Goal: Navigation & Orientation: Find specific page/section

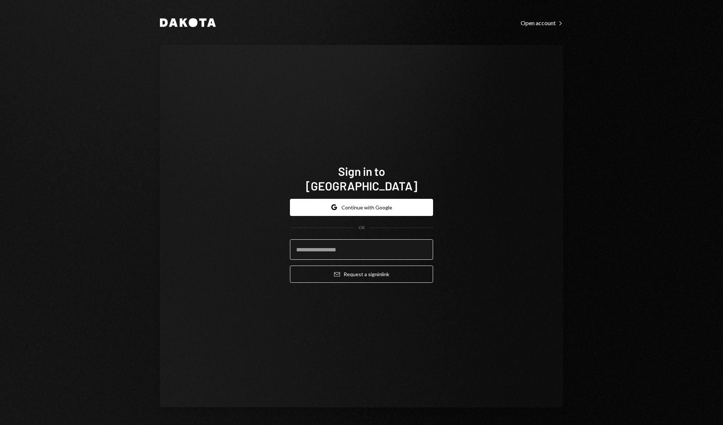
click at [358, 239] on input "email" at bounding box center [361, 249] width 143 height 20
type input "**********"
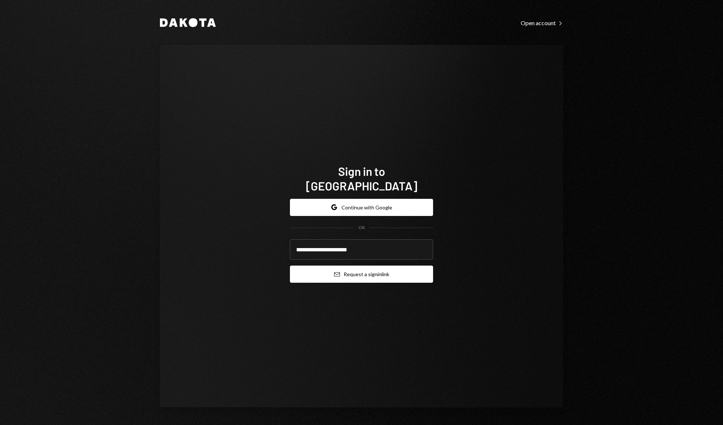
click at [370, 274] on button "Email Request a sign in link" at bounding box center [361, 274] width 143 height 17
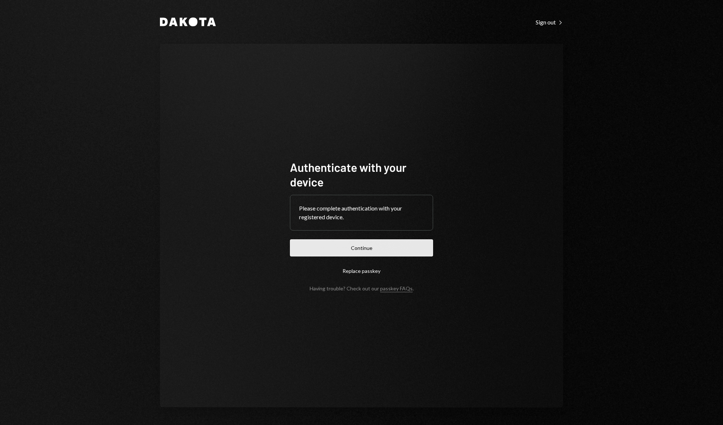
click at [364, 246] on button "Continue" at bounding box center [361, 247] width 143 height 17
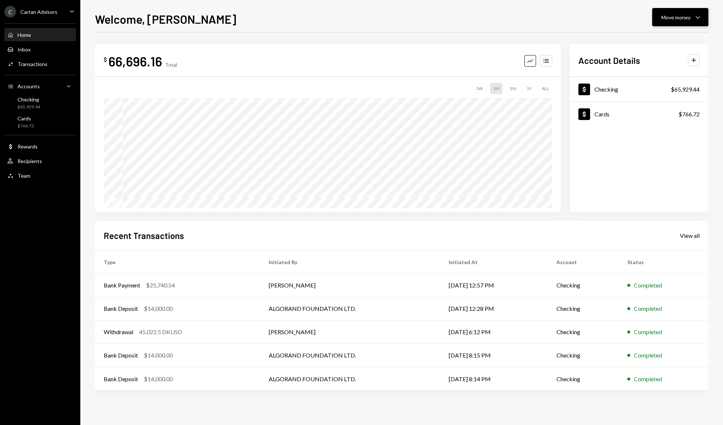
click at [676, 23] on button "Move money Caret Down" at bounding box center [680, 17] width 56 height 18
click at [665, 68] on div "Deposit Deposit" at bounding box center [668, 72] width 73 height 16
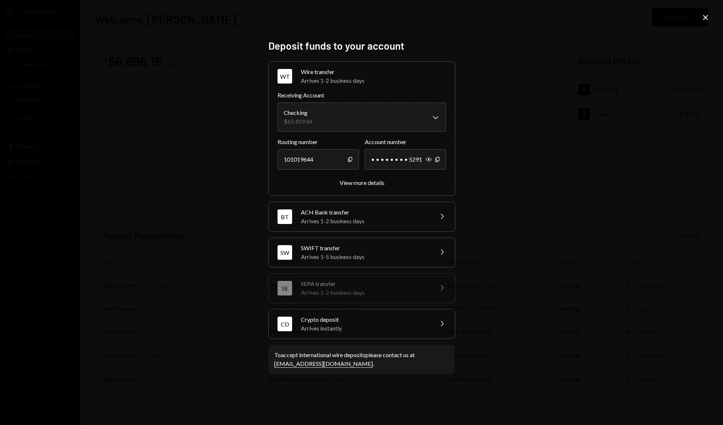
click at [383, 328] on div "Arrives instantly" at bounding box center [365, 328] width 128 height 9
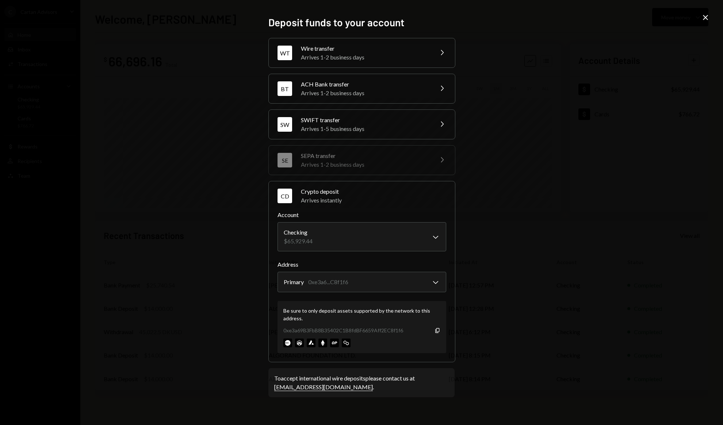
click at [431, 328] on div "0xe3a69B3FbB8B35402C1B8fdBF6659Aff2EC8f1f6 Copy" at bounding box center [361, 331] width 157 height 8
click at [436, 330] on icon "Copy" at bounding box center [437, 331] width 6 height 6
click at [702, 15] on icon "Close" at bounding box center [705, 17] width 9 height 9
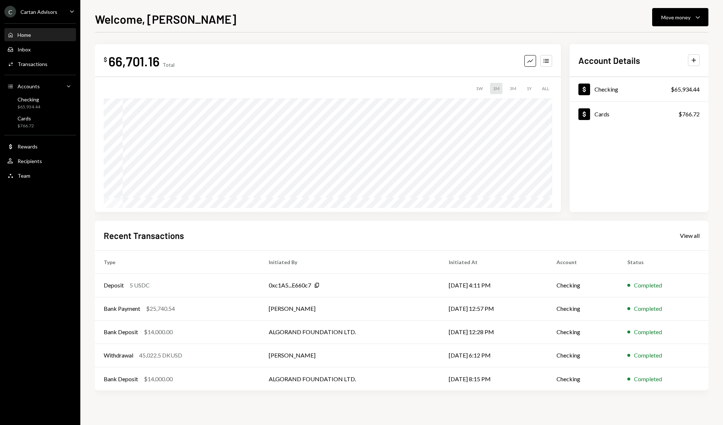
click at [43, 112] on div "Home Home Inbox Inbox Activities Transactions Accounts Accounts Caret Down Chec…" at bounding box center [40, 101] width 80 height 165
click at [45, 106] on div "Checking $65,934.44" at bounding box center [40, 103] width 66 height 14
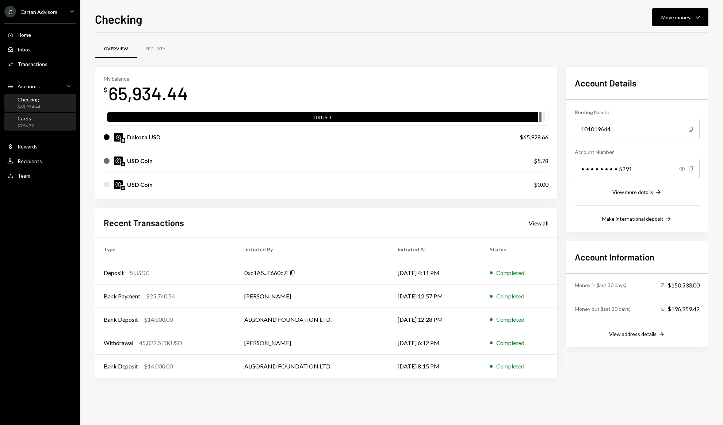
click at [38, 125] on div "Cards $766.72" at bounding box center [40, 122] width 66 height 14
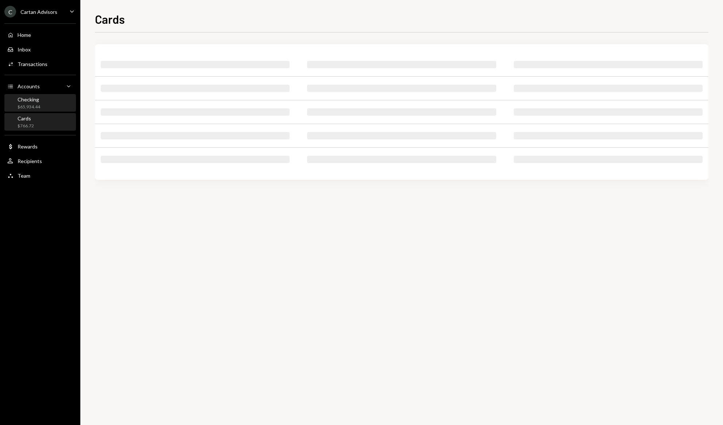
click at [44, 104] on div "Checking $65,934.44" at bounding box center [40, 103] width 66 height 14
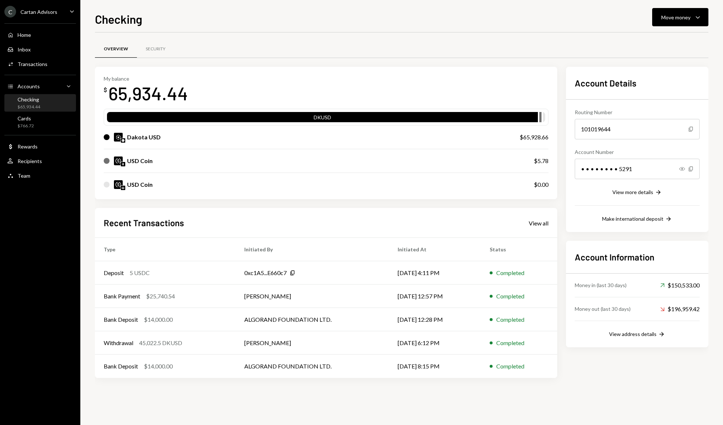
click at [44, 104] on div "Checking $65,934.44" at bounding box center [40, 103] width 66 height 14
click at [537, 224] on div "View all" at bounding box center [539, 223] width 20 height 7
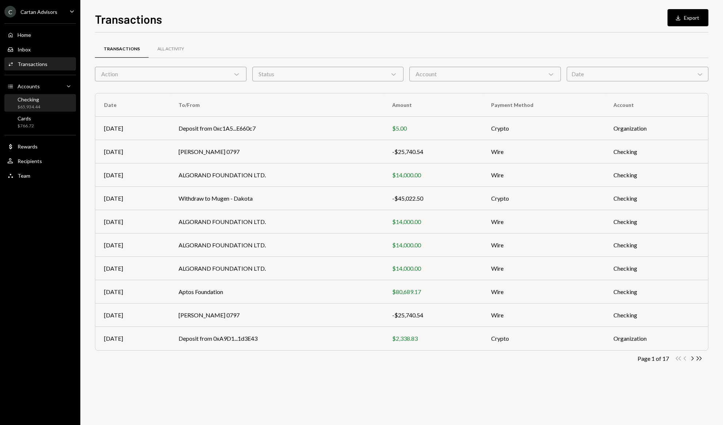
click at [32, 105] on div "$65,934.44" at bounding box center [29, 107] width 23 height 6
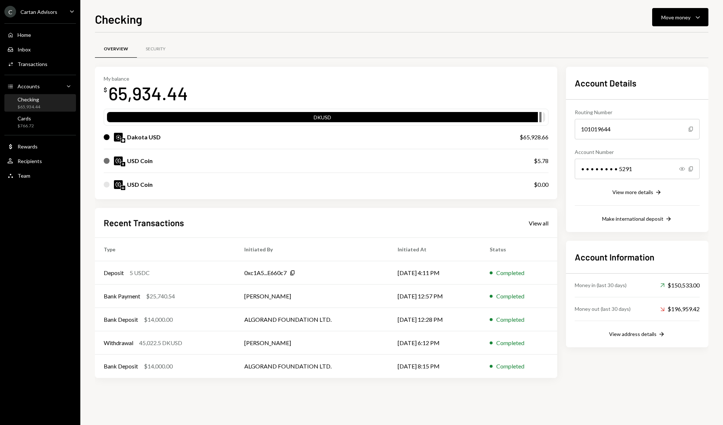
click at [51, 95] on div "Checking $65,934.44" at bounding box center [40, 103] width 66 height 17
click at [30, 124] on div "$766.72" at bounding box center [26, 126] width 16 height 6
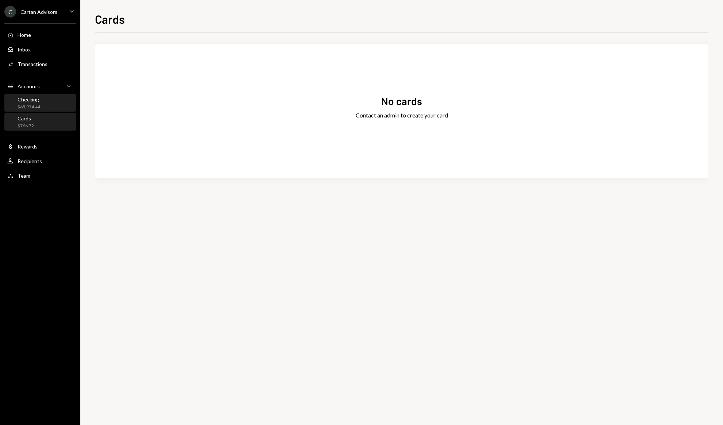
click at [38, 95] on div "Checking $65,934.44" at bounding box center [40, 103] width 66 height 17
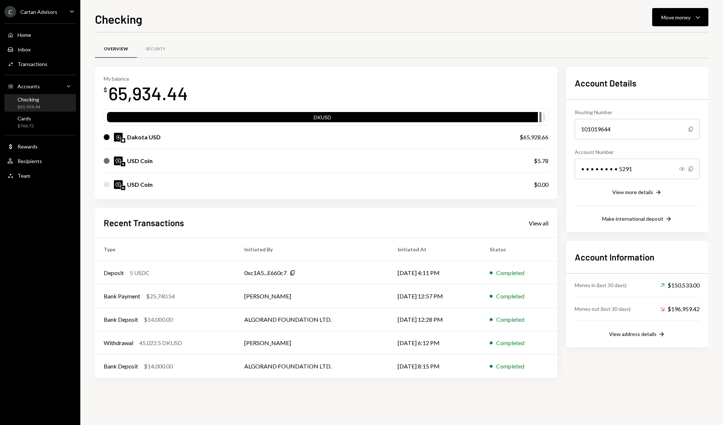
click at [36, 97] on div "Checking" at bounding box center [29, 99] width 23 height 6
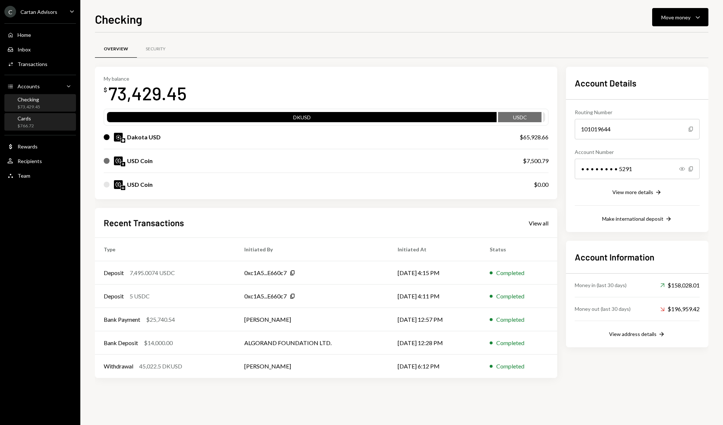
click at [36, 123] on div "Cards $766.72" at bounding box center [40, 122] width 66 height 14
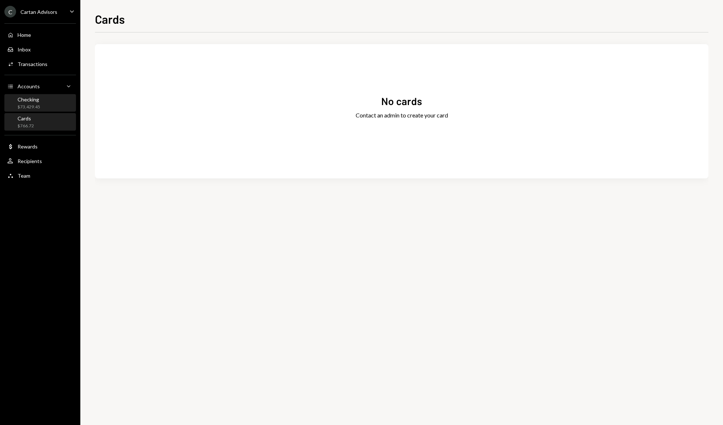
click at [35, 107] on div "$73,429.45" at bounding box center [29, 107] width 23 height 6
